Goal: Check status: Check status

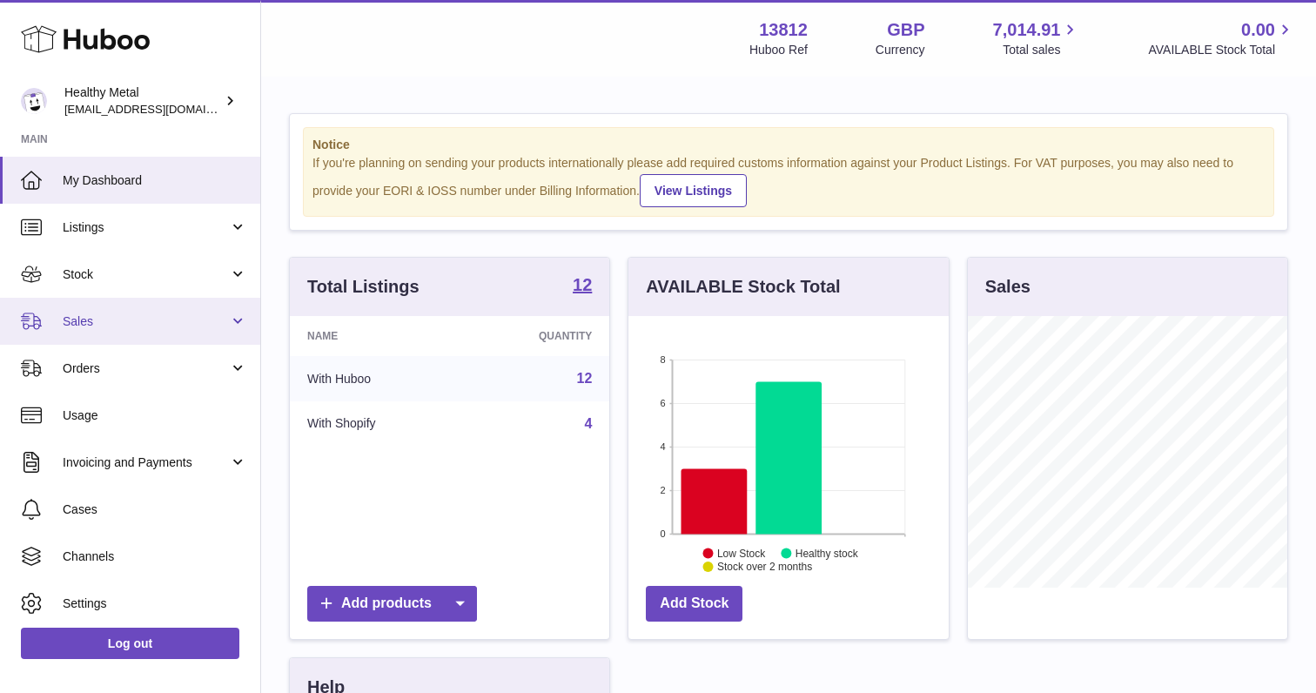
scroll to position [50, 0]
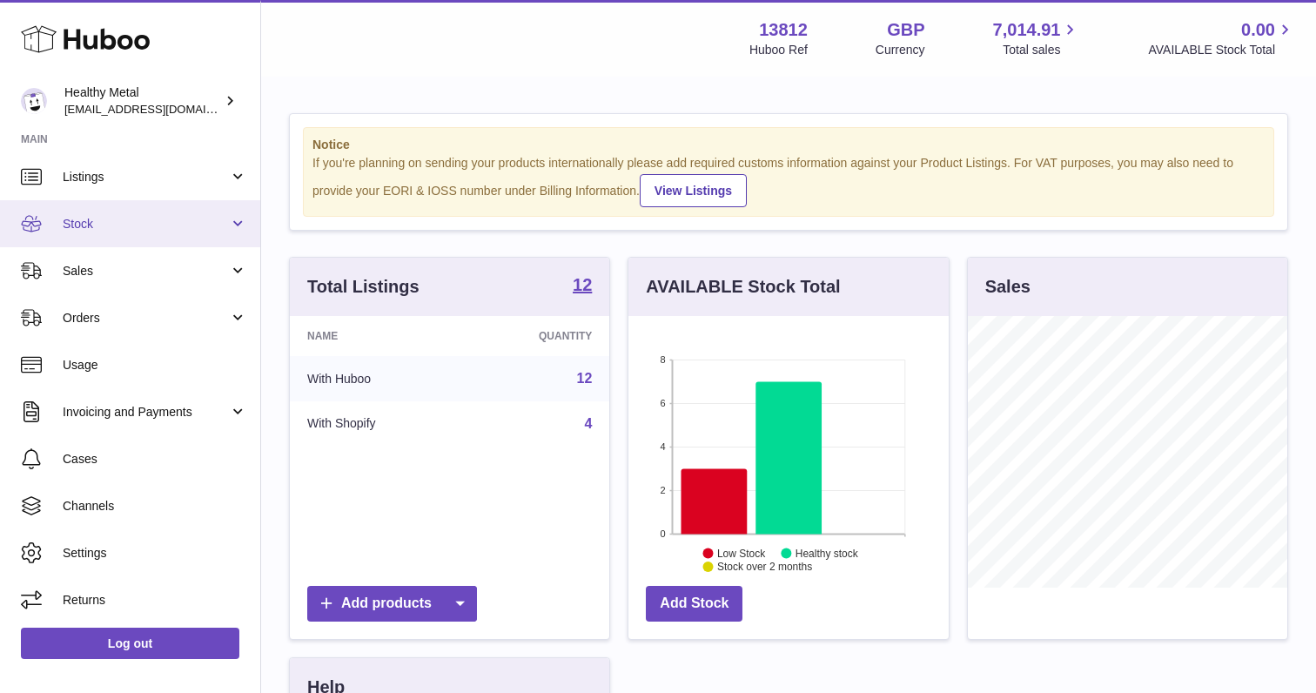
click at [104, 212] on link "Stock" at bounding box center [130, 223] width 260 height 47
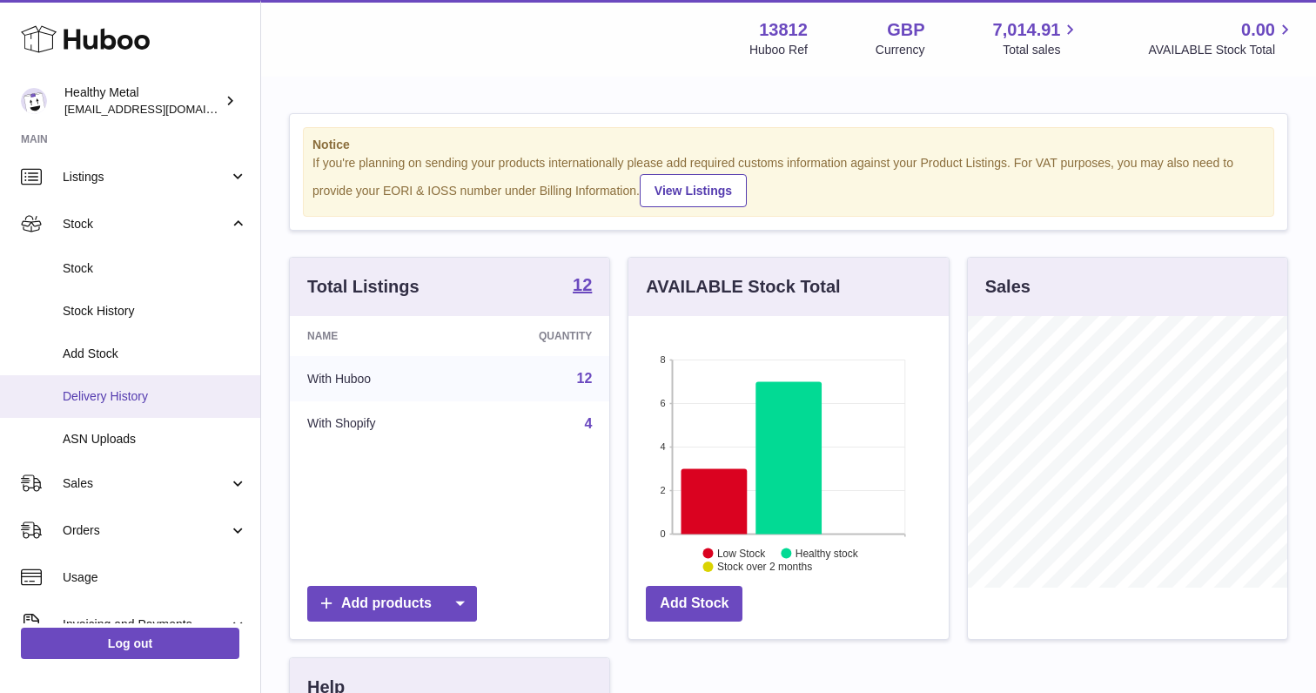
click at [108, 390] on span "Delivery History" at bounding box center [155, 396] width 185 height 17
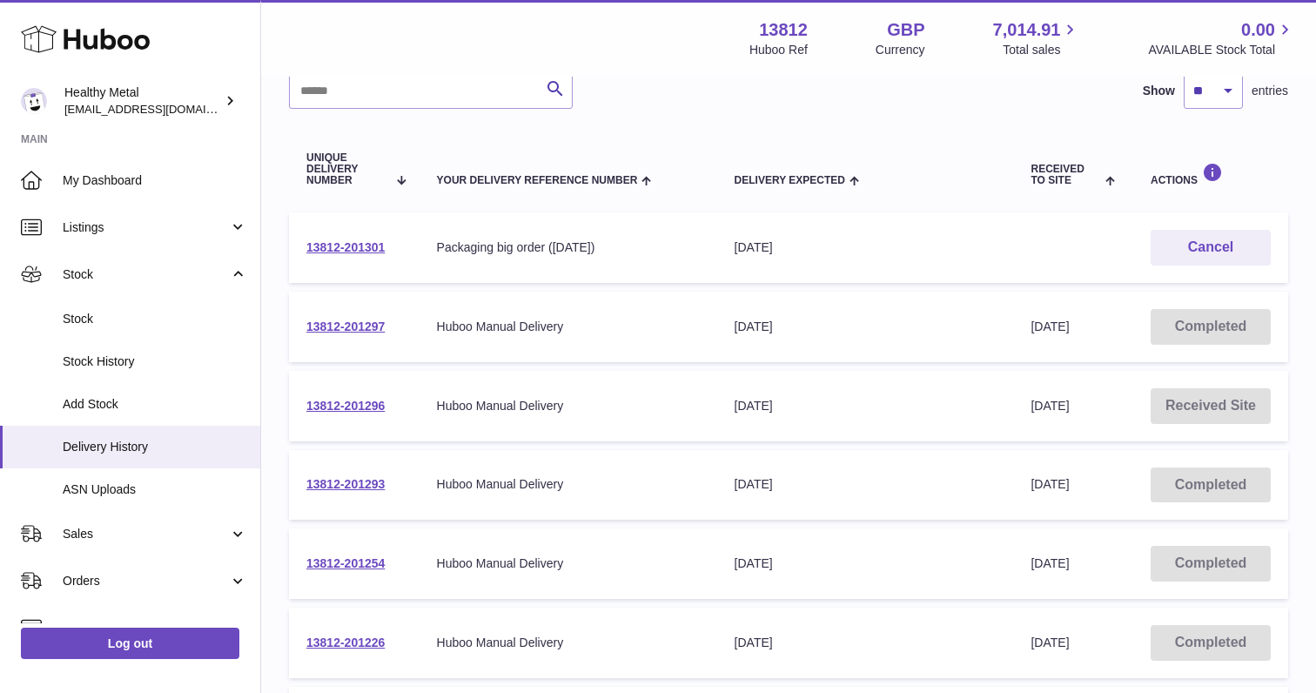
scroll to position [157, 0]
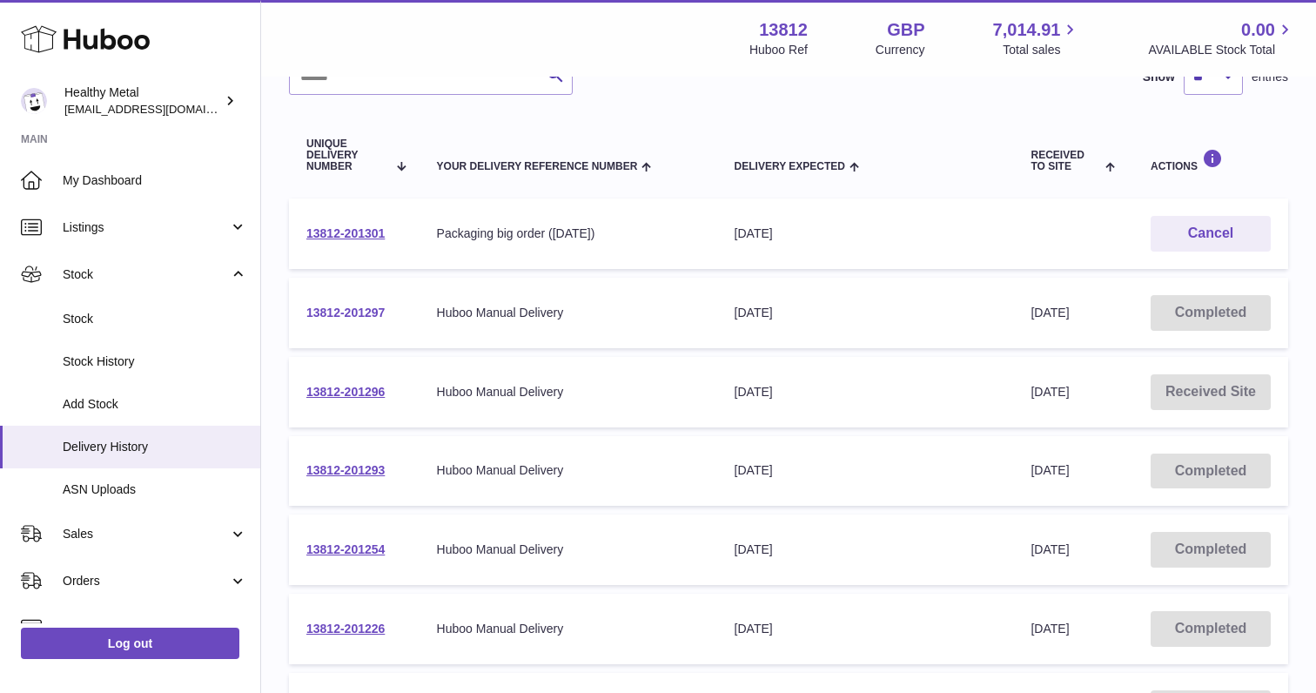
click at [332, 316] on link "13812-201297" at bounding box center [345, 313] width 78 height 14
click at [351, 473] on link "13812-201293" at bounding box center [345, 470] width 78 height 14
click at [348, 476] on link "13812-201293" at bounding box center [345, 470] width 78 height 14
click at [345, 319] on link "13812-201297" at bounding box center [345, 313] width 78 height 14
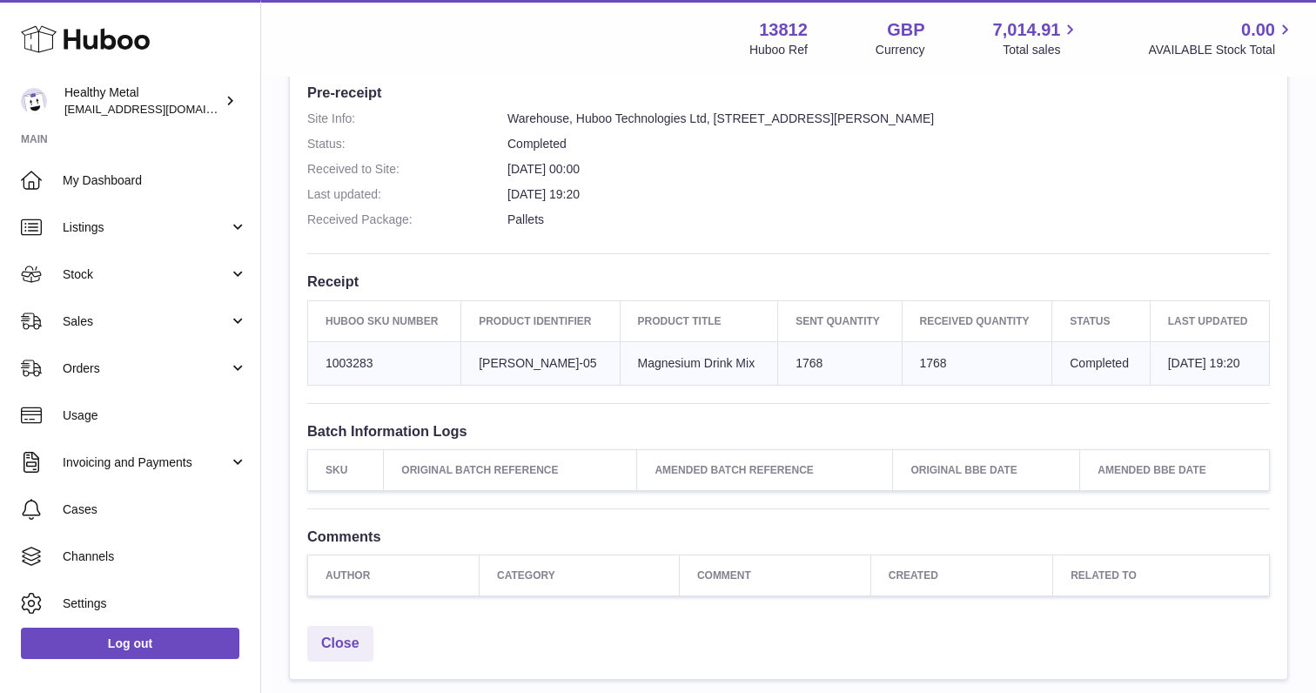
scroll to position [427, 0]
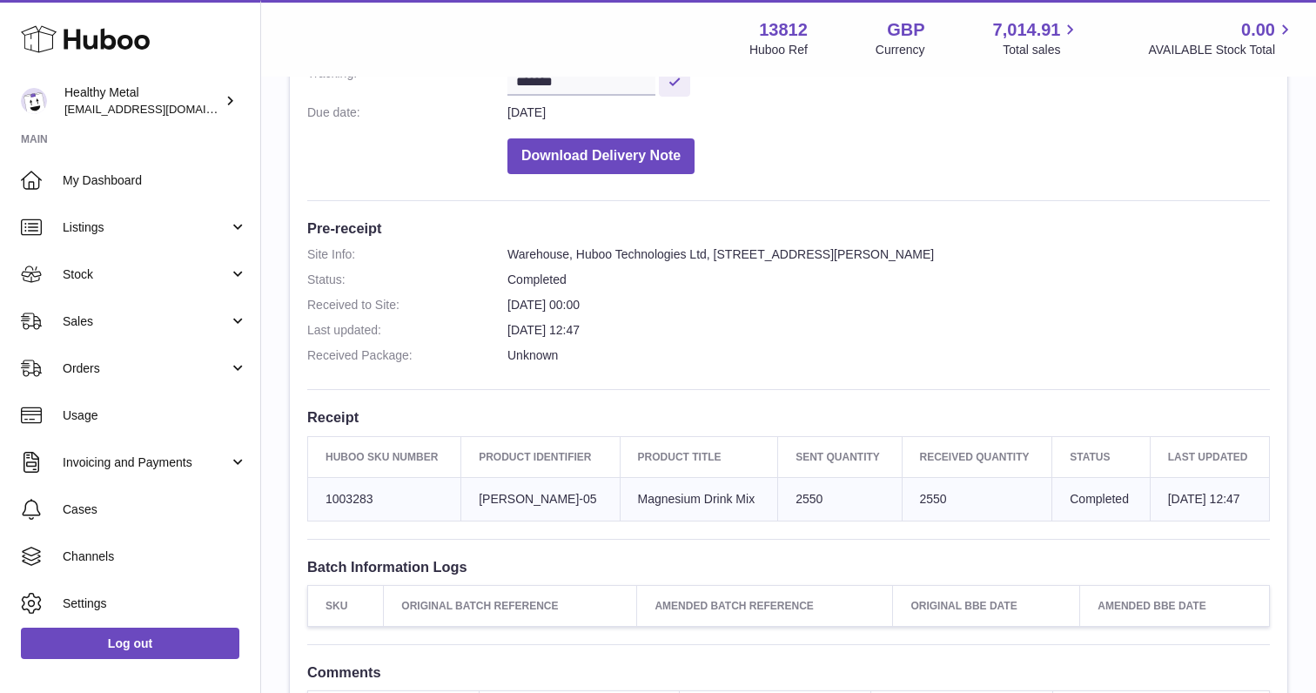
scroll to position [282, 0]
